Goal: Information Seeking & Learning: Find specific fact

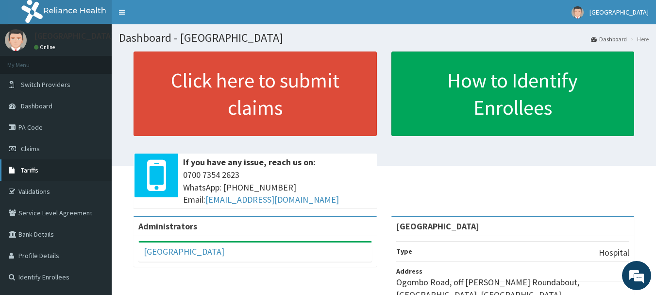
click at [59, 162] on link "Tariffs" at bounding box center [56, 169] width 112 height 21
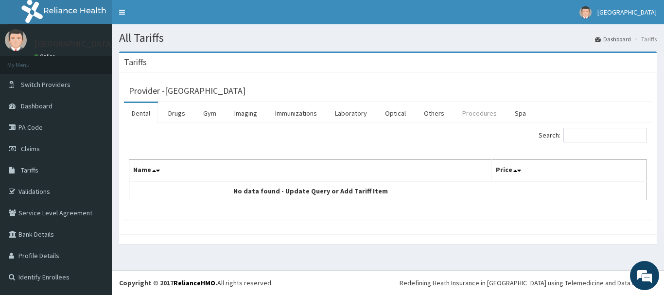
click at [486, 116] on link "Procedures" at bounding box center [479, 113] width 50 height 20
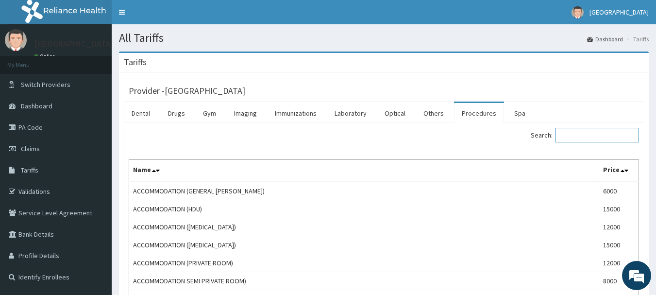
click at [594, 132] on input "Search:" at bounding box center [598, 135] width 84 height 15
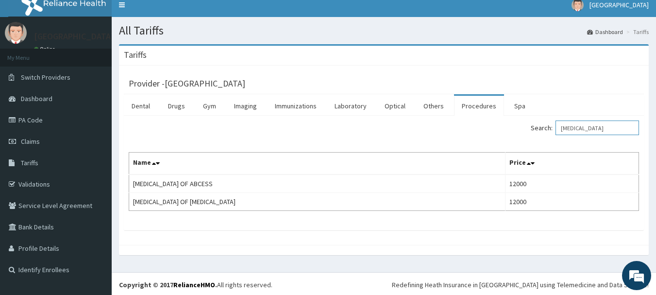
scroll to position [9, 0]
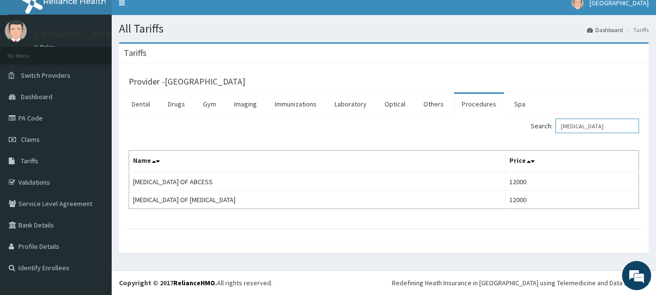
type input "incision and drainage"
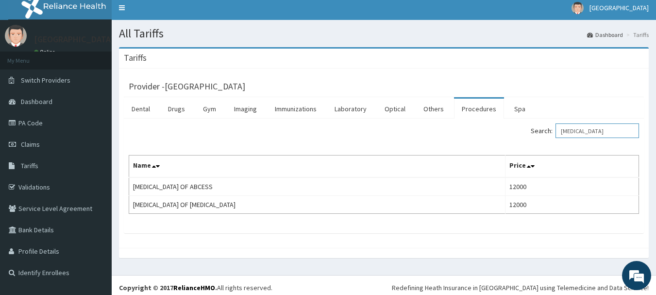
scroll to position [0, 0]
